Goal: Task Accomplishment & Management: Use online tool/utility

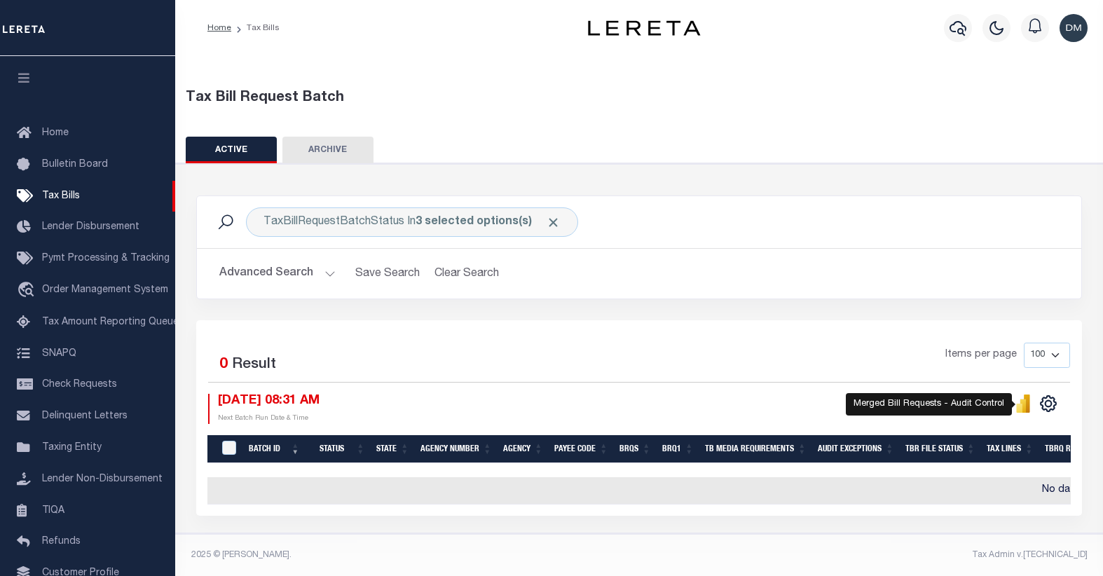
select select
click at [326, 275] on button "Advanced Search" at bounding box center [277, 273] width 116 height 27
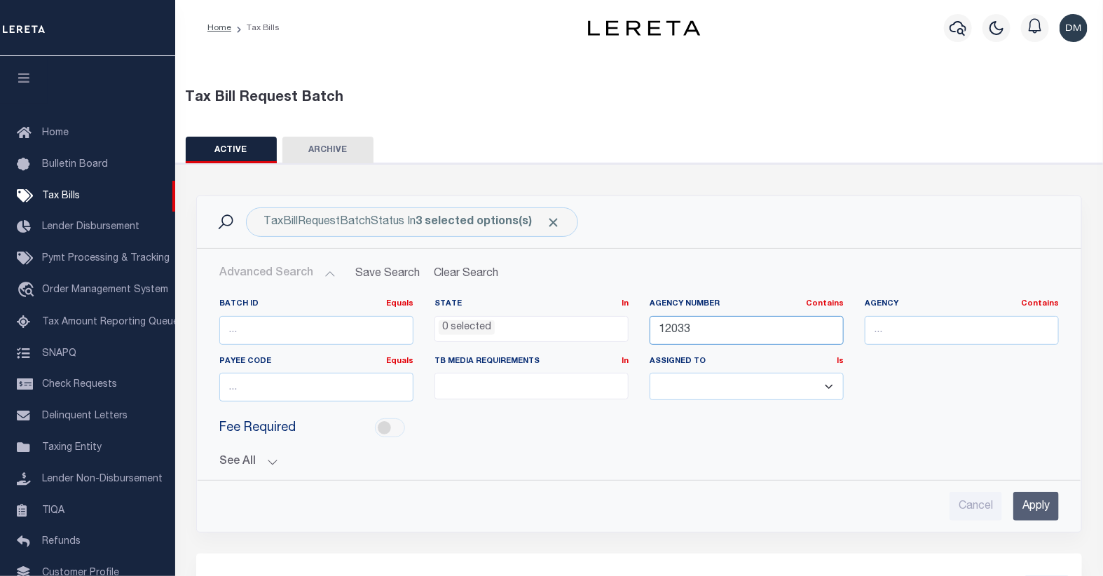
click at [668, 331] on input "12033" at bounding box center [746, 330] width 194 height 29
type input "04052"
click at [1040, 509] on input "Apply" at bounding box center [1036, 506] width 46 height 29
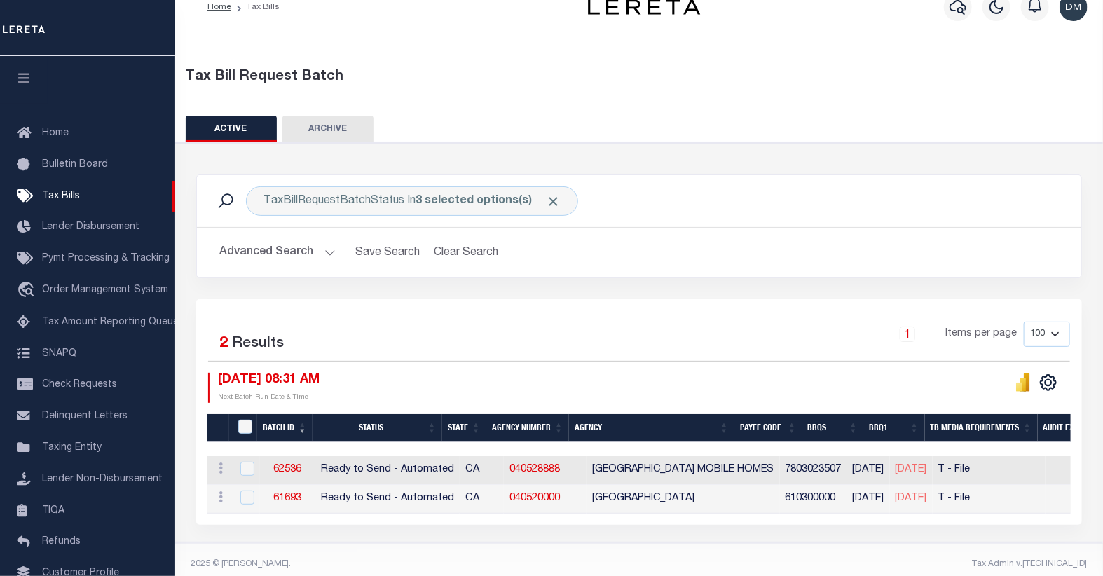
scroll to position [39, 0]
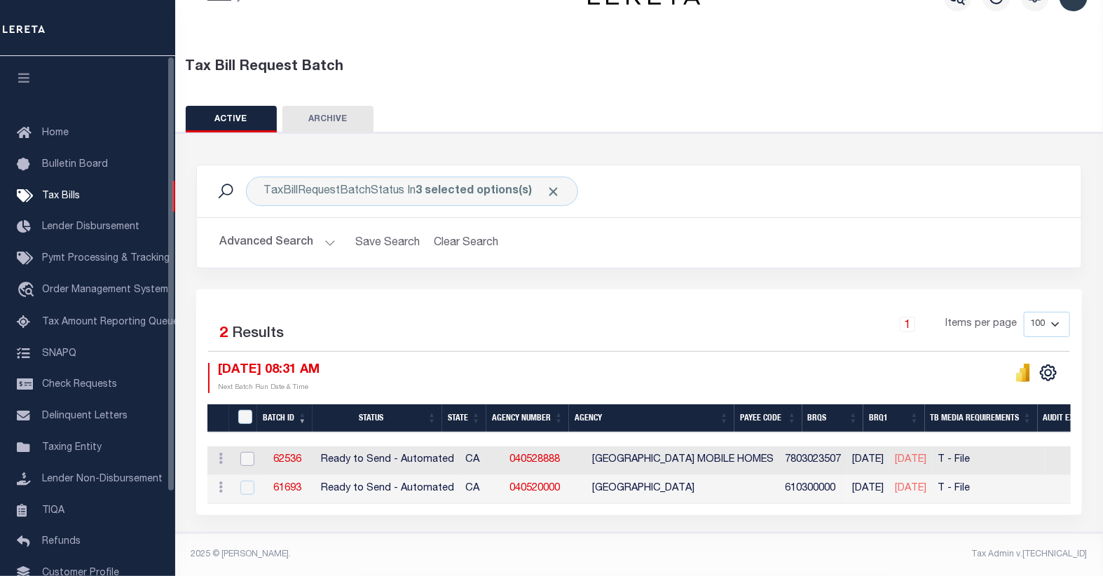
click at [243, 452] on input "checkbox" at bounding box center [247, 459] width 14 height 14
checkbox input "true"
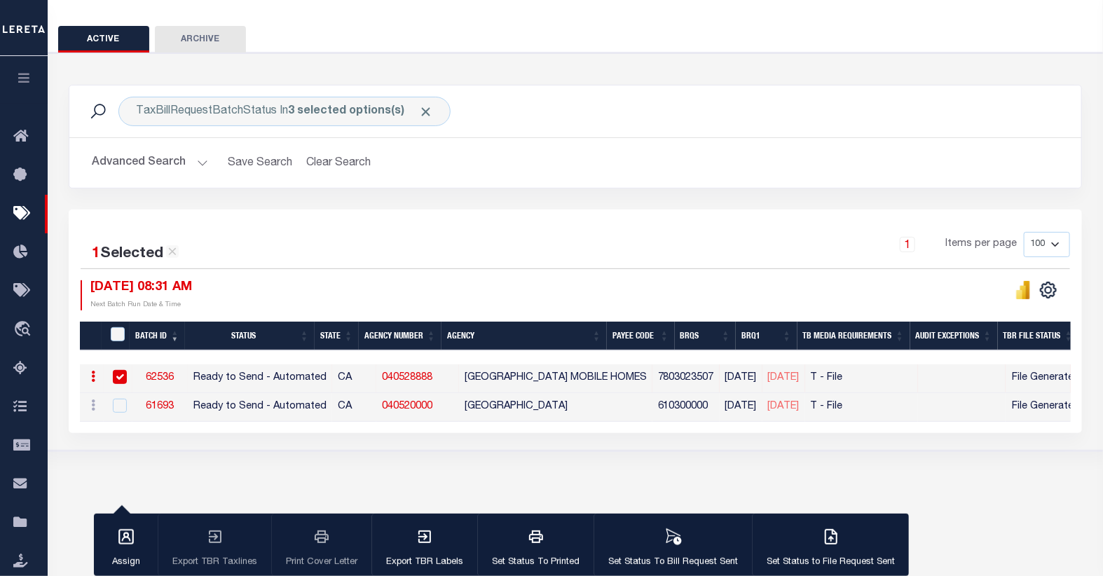
scroll to position [114, 0]
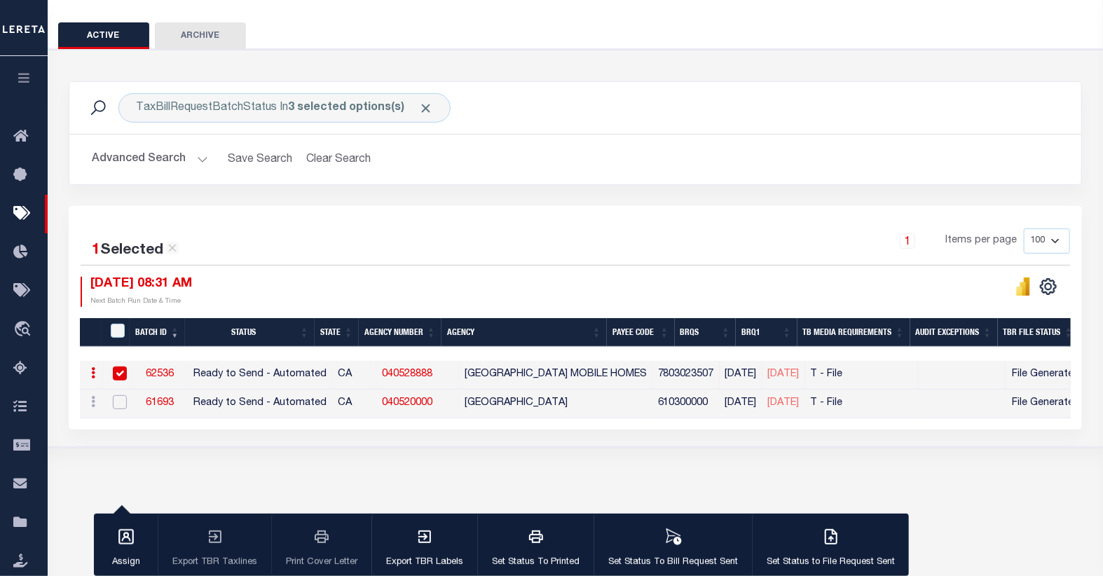
click at [120, 404] on input "checkbox" at bounding box center [120, 402] width 14 height 14
checkbox input "true"
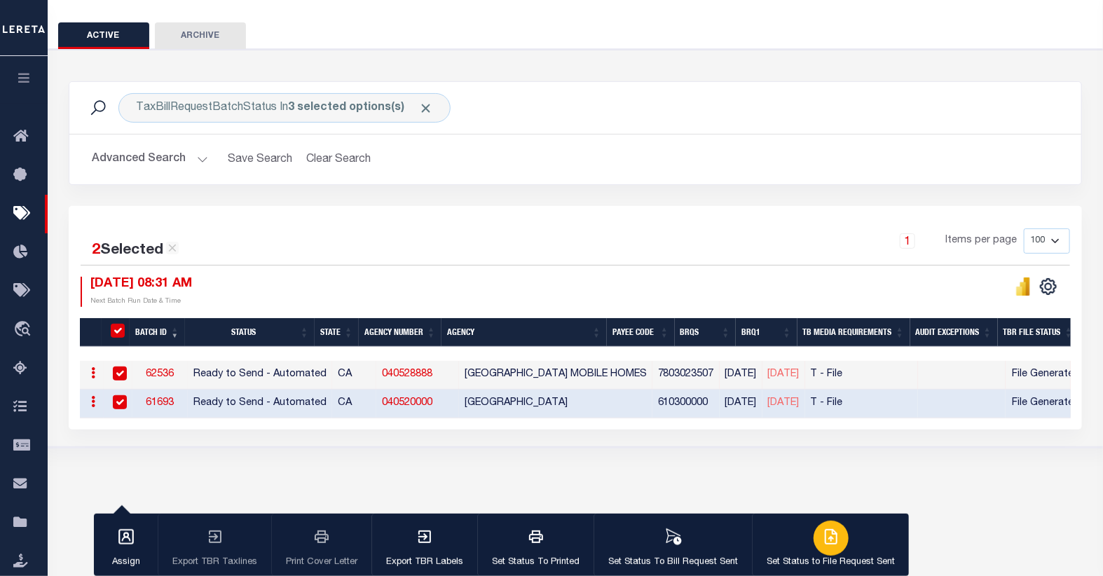
click at [831, 542] on icon "button" at bounding box center [830, 537] width 11 height 14
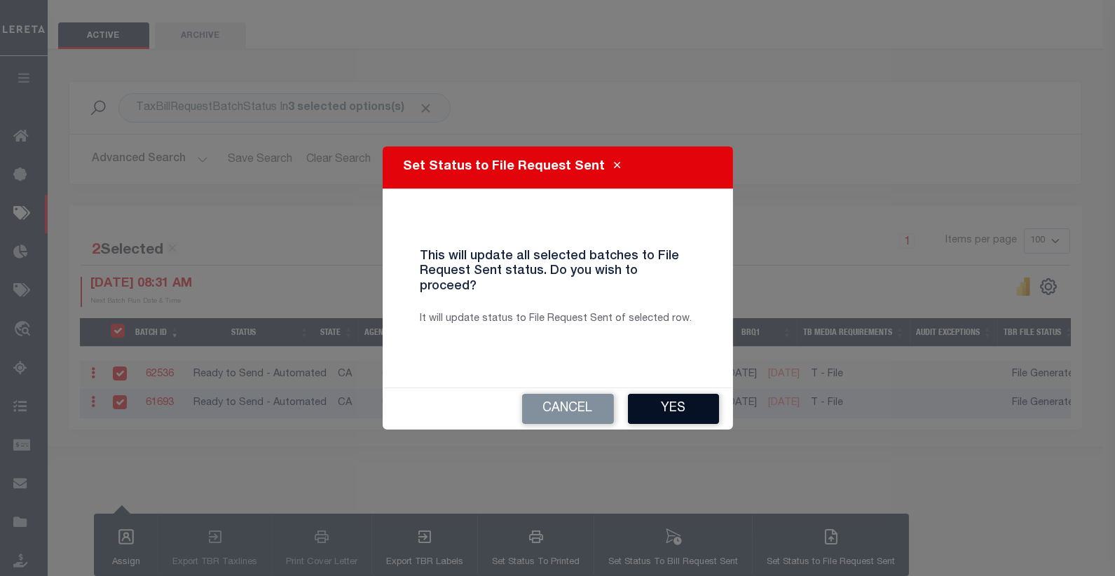
click at [661, 396] on button "Yes" at bounding box center [673, 409] width 91 height 30
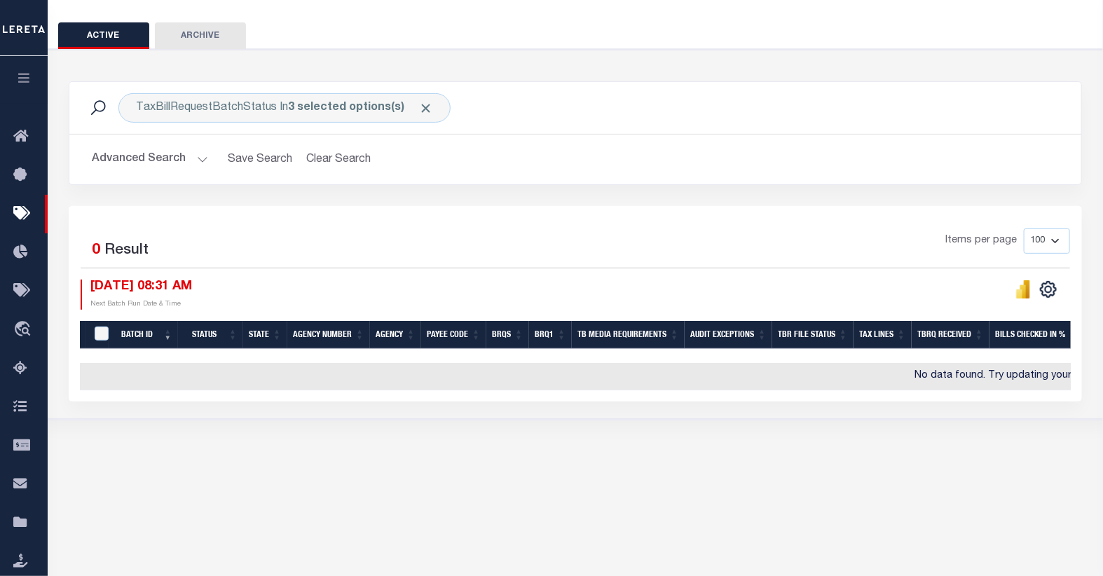
click at [180, 162] on button "Advanced Search" at bounding box center [150, 159] width 116 height 27
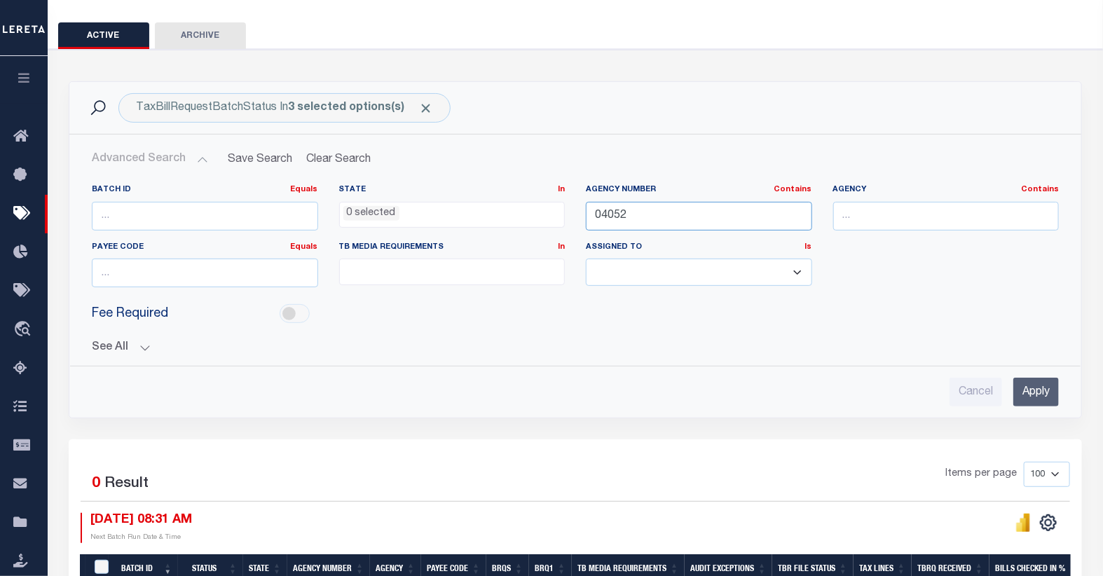
click at [615, 219] on input "04052" at bounding box center [699, 216] width 226 height 29
click at [1034, 389] on input "Apply" at bounding box center [1036, 392] width 46 height 29
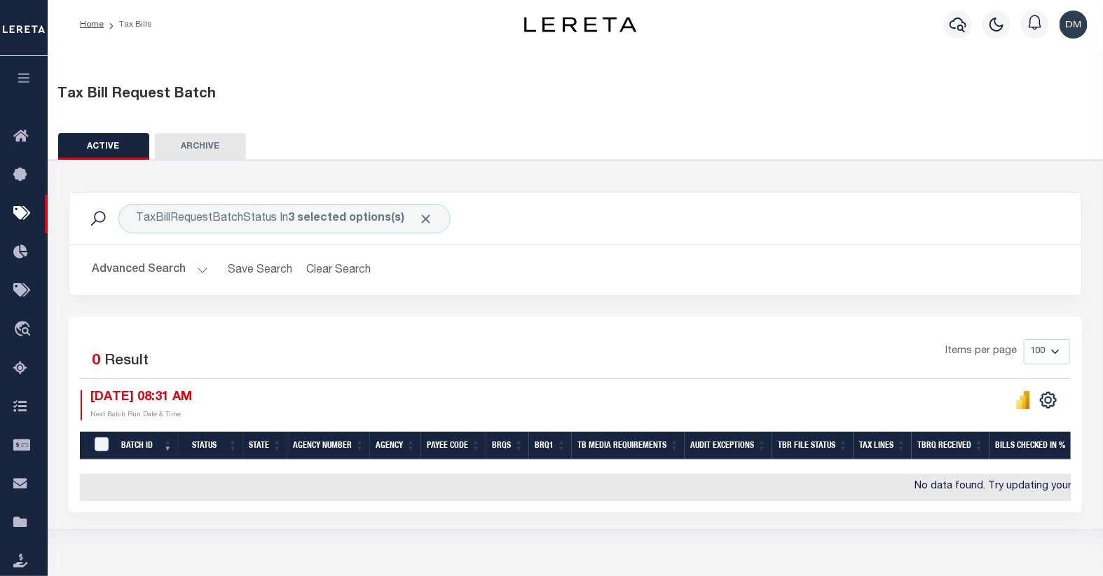
scroll to position [0, 0]
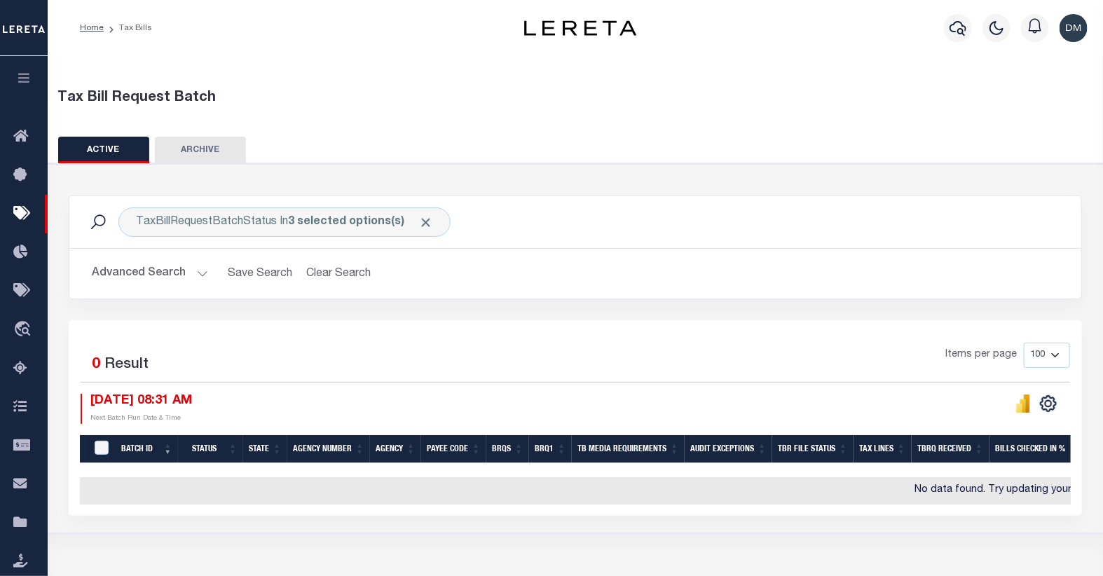
click at [180, 278] on button "Advanced Search" at bounding box center [150, 273] width 116 height 27
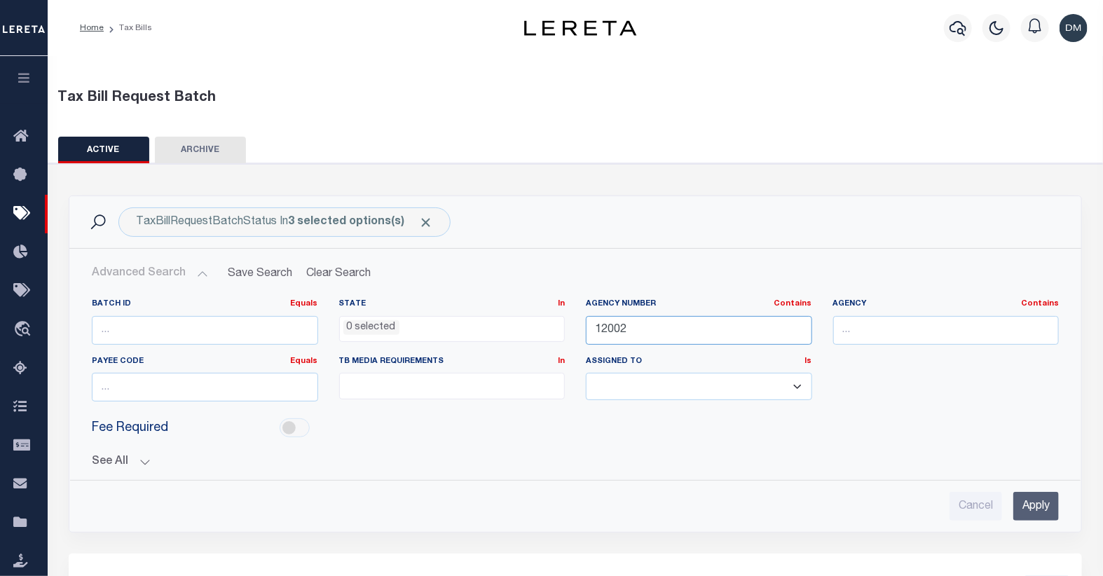
click at [613, 331] on input "12002" at bounding box center [699, 330] width 226 height 29
type input "04006"
click at [1042, 504] on input "Apply" at bounding box center [1036, 506] width 46 height 29
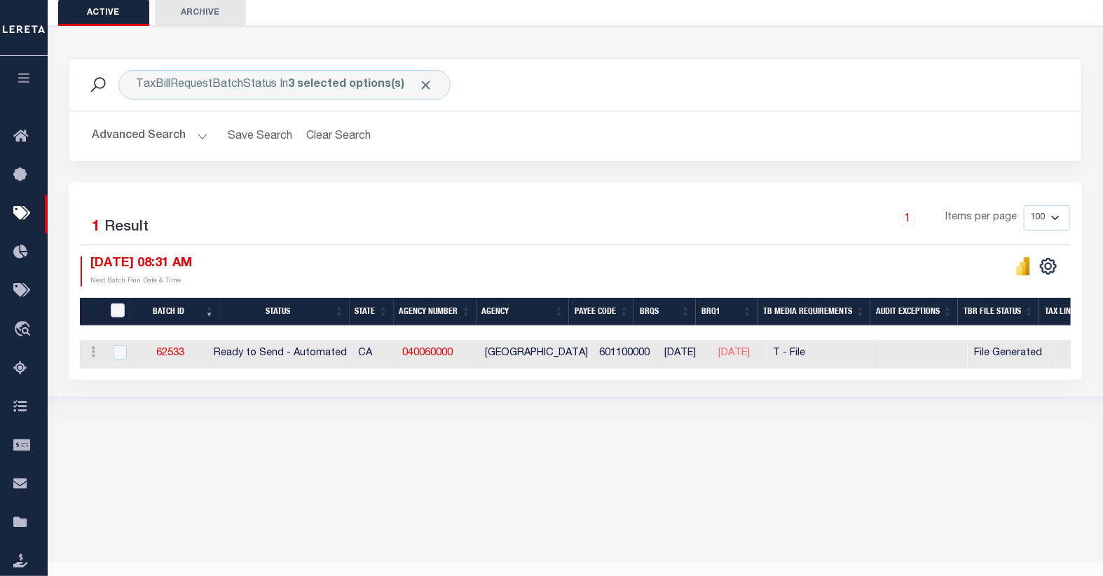
scroll to position [156, 0]
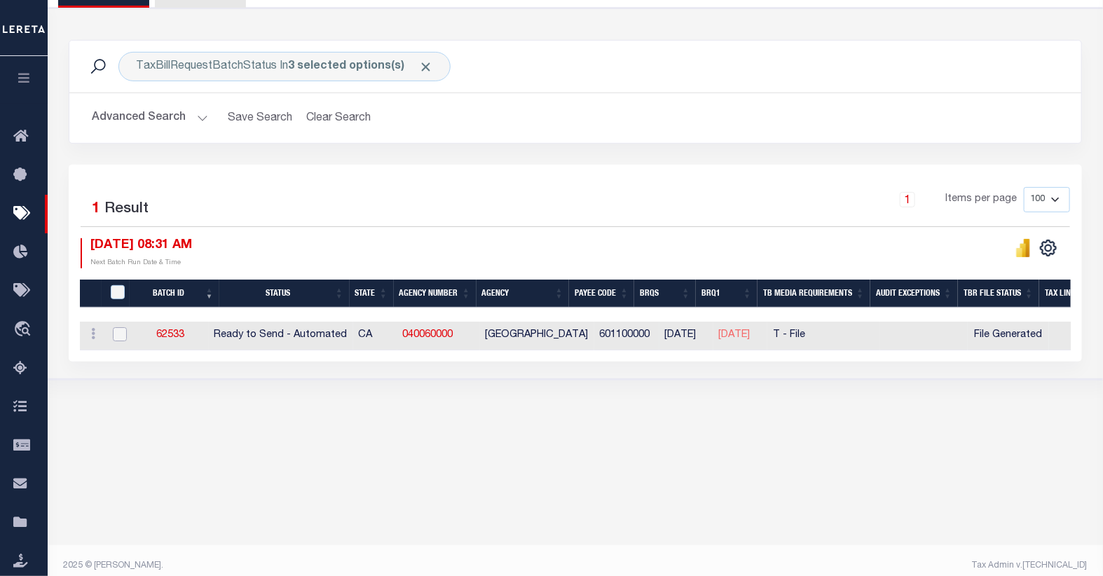
click at [120, 334] on input "checkbox" at bounding box center [120, 334] width 14 height 14
checkbox input "true"
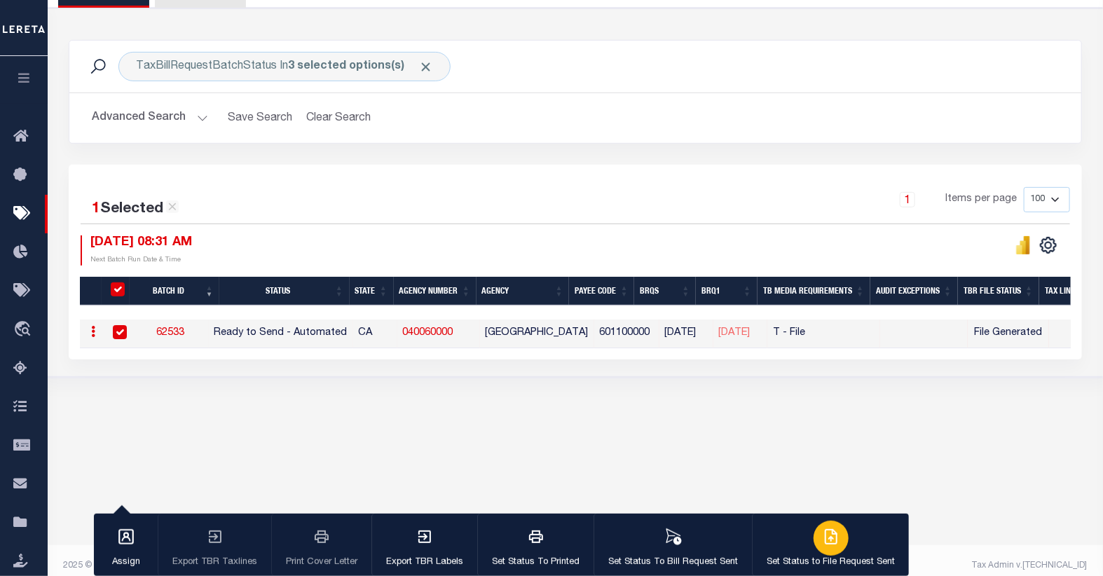
click at [829, 540] on icon "button" at bounding box center [833, 535] width 8 height 11
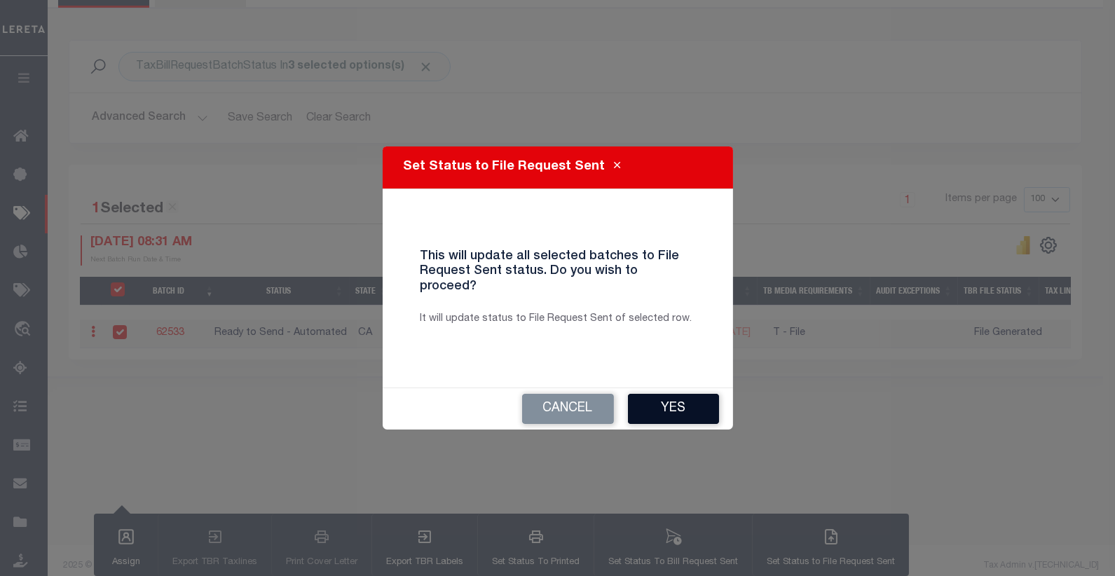
click at [682, 397] on button "Yes" at bounding box center [673, 409] width 91 height 30
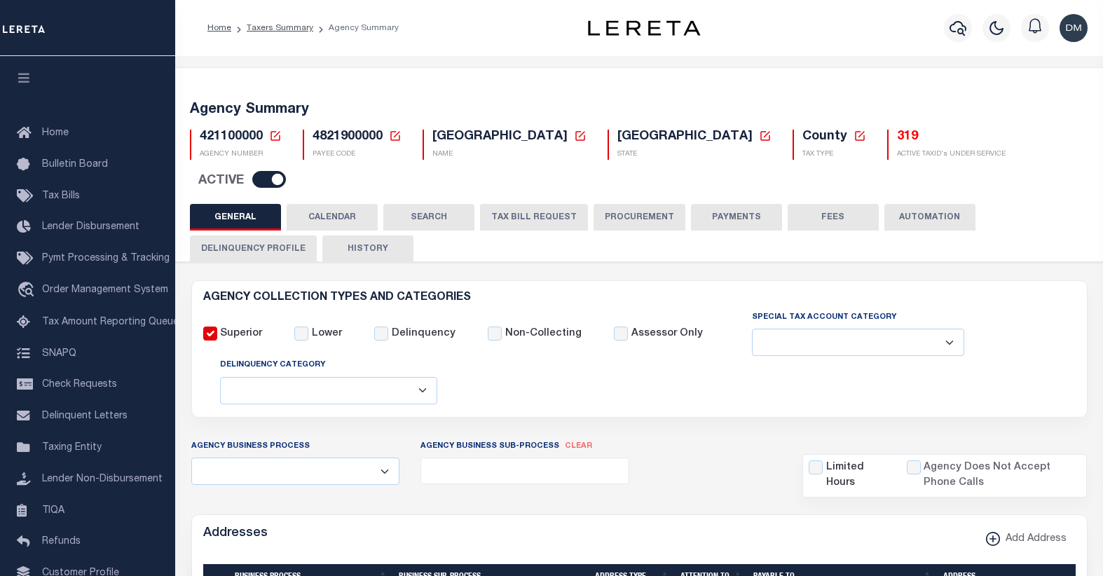
select select
click at [277, 136] on icon at bounding box center [275, 136] width 13 height 13
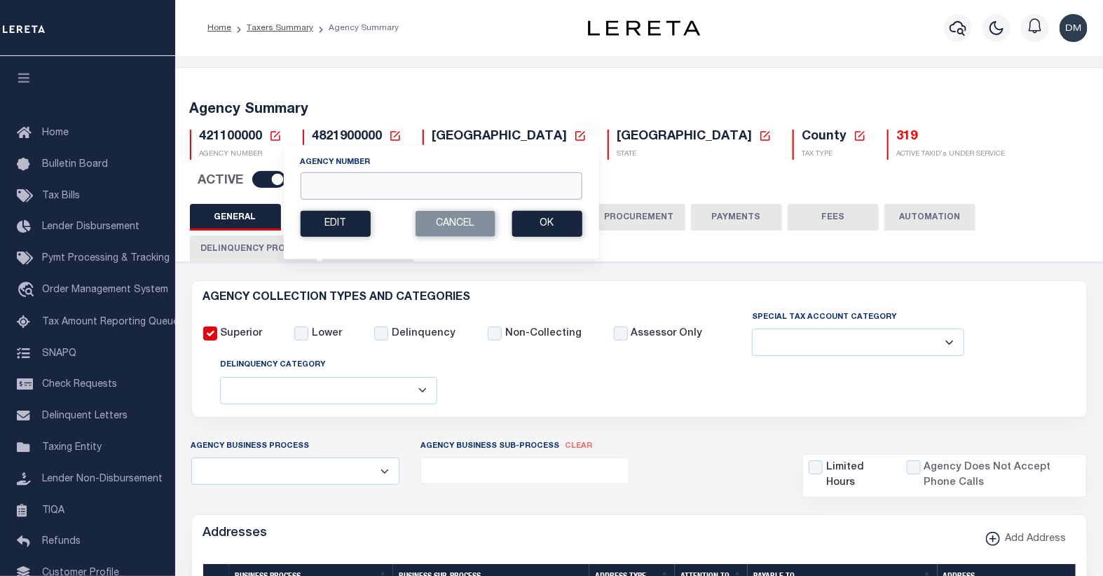
click at [347, 188] on input "Agency Number" at bounding box center [441, 185] width 282 height 27
type input "040060000"
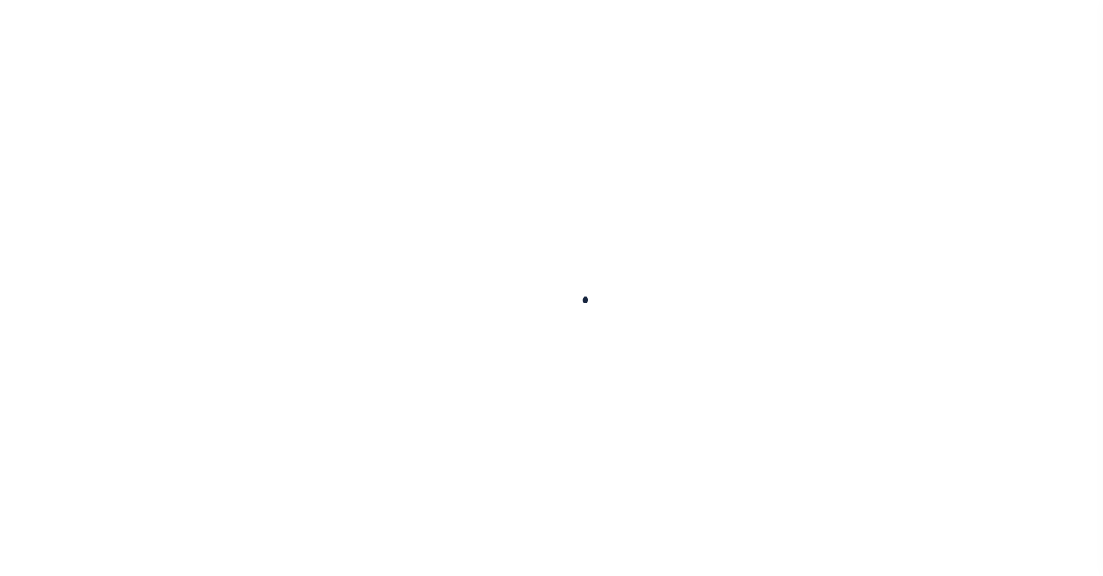
select select
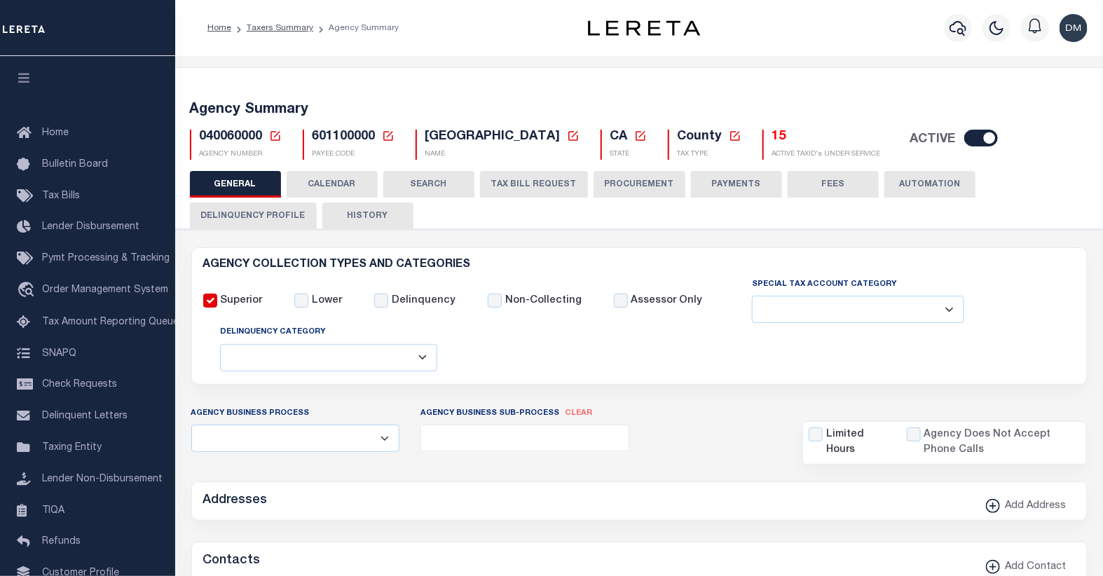
checkbox input "false"
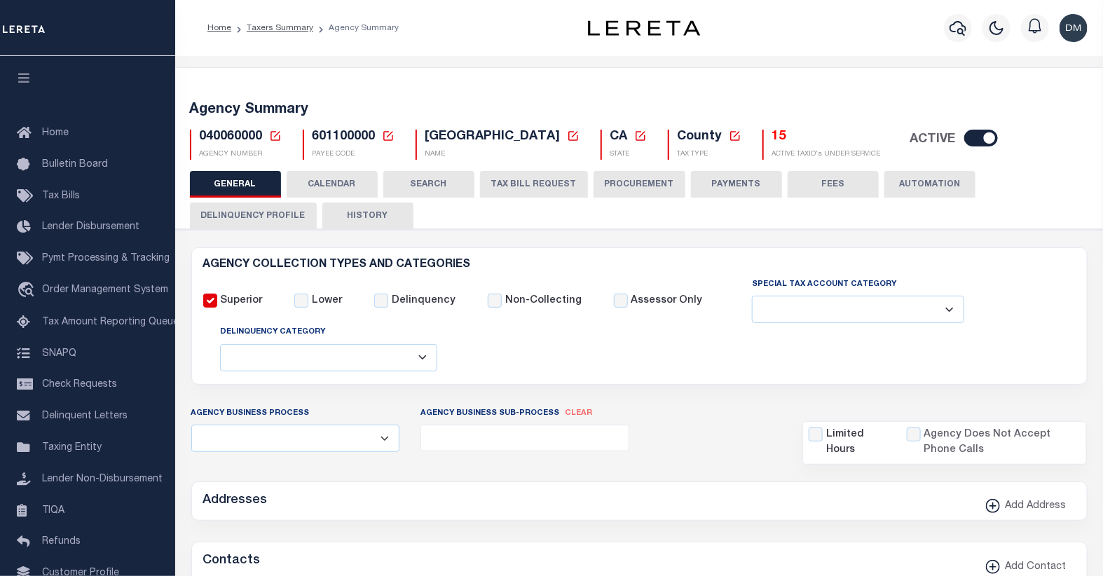
type input "601100000"
